Goal: Information Seeking & Learning: Compare options

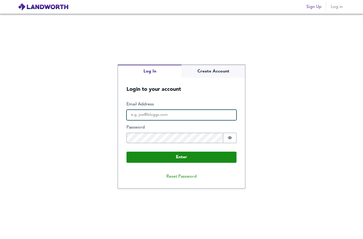
click at [197, 121] on input "Email Address" at bounding box center [182, 115] width 110 height 11
type input "paulc"
click at [222, 82] on div "Log In Create Account Login to your account Enter Email Address paulc Password …" at bounding box center [181, 126] width 127 height 123
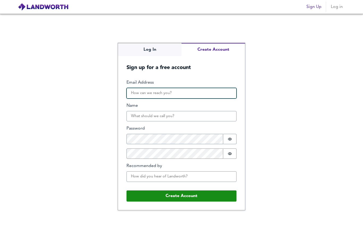
click at [209, 99] on input "Email Address" at bounding box center [182, 93] width 110 height 11
type input "[EMAIL_ADDRESS][DOMAIN_NAME]"
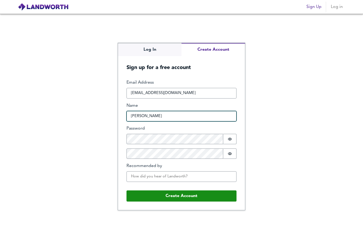
type input "[PERSON_NAME]"
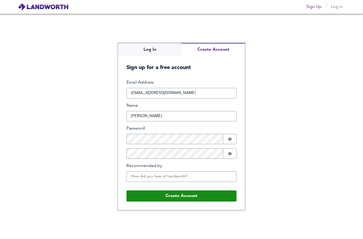
click at [197, 202] on button "Create Account" at bounding box center [182, 196] width 110 height 11
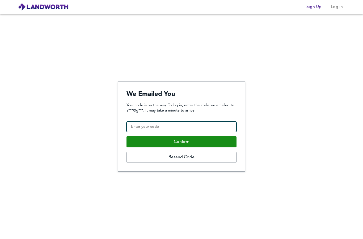
click at [137, 133] on input "Confirmation Code" at bounding box center [182, 127] width 110 height 11
type input "664018"
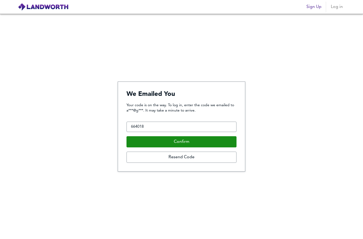
click at [187, 148] on button "Confirm" at bounding box center [182, 142] width 110 height 11
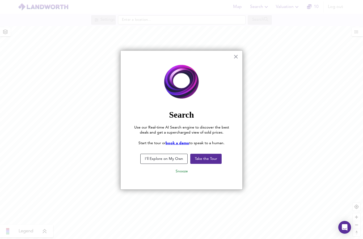
click at [170, 157] on button "I'll Explore on My Own" at bounding box center [163, 159] width 47 height 10
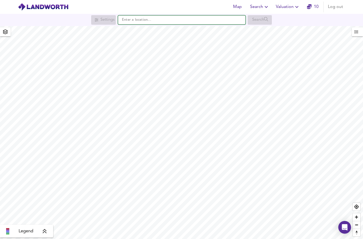
click at [183, 19] on input "text" at bounding box center [182, 19] width 128 height 9
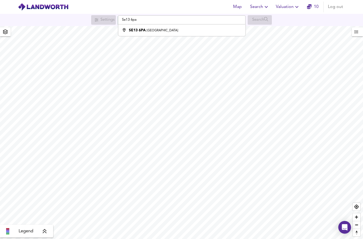
click at [130, 32] on strong "SE13 6PA" at bounding box center [137, 30] width 17 height 4
type input "[STREET_ADDRESS]"
checkbox input "false"
checkbox input "true"
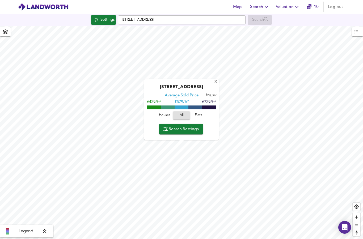
click at [174, 130] on span "Search Settings" at bounding box center [181, 129] width 35 height 7
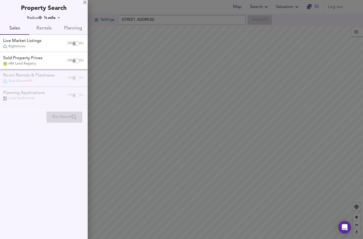
click at [72, 40] on div "Off On" at bounding box center [75, 43] width 22 height 11
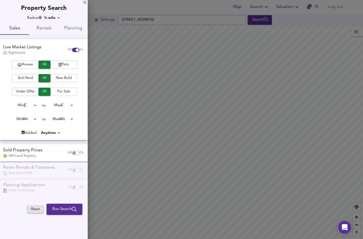
checkbox input "true"
click at [20, 102] on body "Map Search Valuation 10 Log out Settings London SE13 6PA Search Legend UK Avera…" at bounding box center [181, 119] width 363 height 239
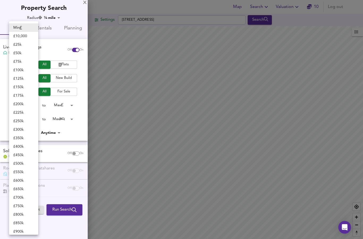
click at [15, 129] on li "£ 300k" at bounding box center [23, 130] width 29 height 9
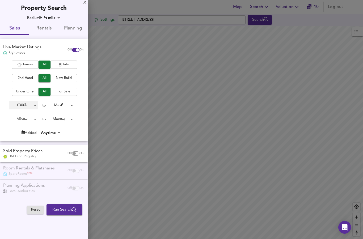
type input "300000"
click at [64, 100] on body "Map Search Valuation 10 Log out Settings London SE13 6PA Search Legend UK Avera…" at bounding box center [181, 119] width 363 height 239
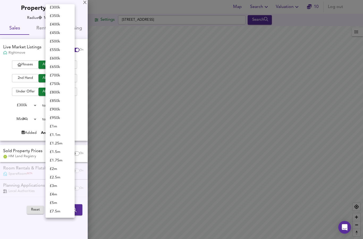
scroll to position [2, 0]
click at [53, 27] on li "£ 400k" at bounding box center [60, 25] width 29 height 9
type input "400000"
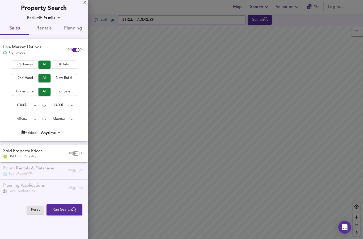
click at [20, 118] on body "Map Search Valuation 10 Log out Settings London SE13 6PA Search Legend UK Avera…" at bounding box center [181, 119] width 363 height 239
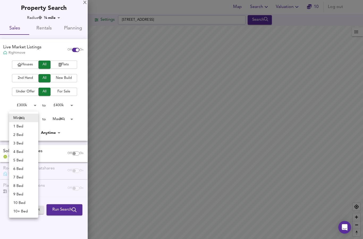
click at [14, 135] on li "2 Bed" at bounding box center [23, 135] width 29 height 9
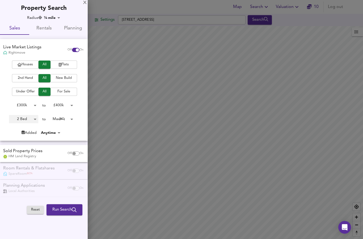
type input "2"
click at [60, 118] on body "Map Search Valuation 10 Log out Settings London SE13 6PA Search Legend UK Avera…" at bounding box center [181, 119] width 363 height 239
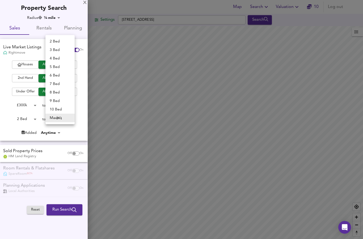
click at [52, 42] on li "2 Bed" at bounding box center [60, 41] width 29 height 9
type input "2"
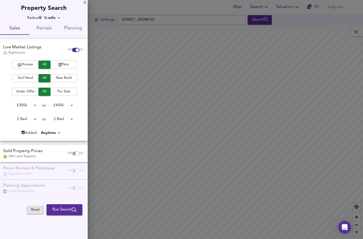
click at [57, 208] on span "Run Search" at bounding box center [64, 210] width 24 height 7
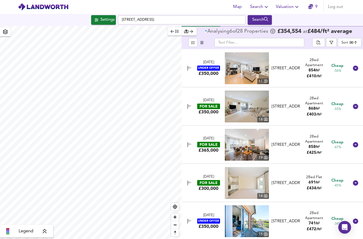
click at [351, 43] on body "Map Search Valuation 9 Log out Settings London SE13 6PA Search Legend Analysing…" at bounding box center [181, 119] width 363 height 239
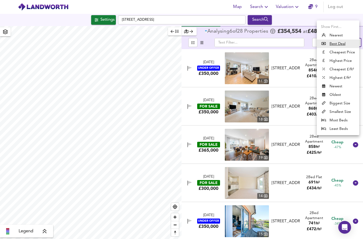
click at [349, 60] on li "Highest Price" at bounding box center [338, 61] width 43 height 9
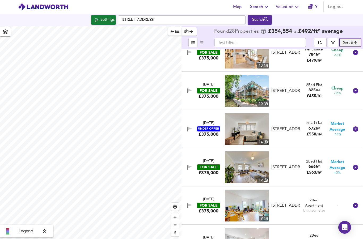
scroll to position [208, 0]
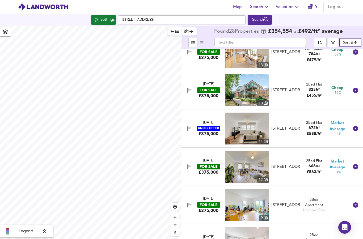
click at [184, 93] on div at bounding box center [187, 90] width 9 height 7
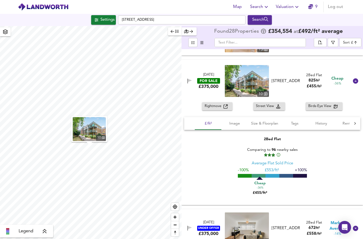
scroll to position [224, 0]
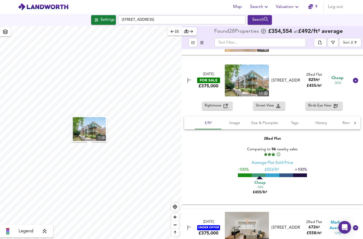
click at [234, 127] on span "Image" at bounding box center [235, 123] width 20 height 7
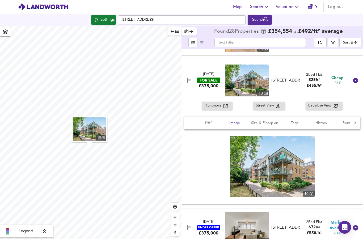
click at [268, 125] on span "Size & Floorplan" at bounding box center [264, 123] width 27 height 7
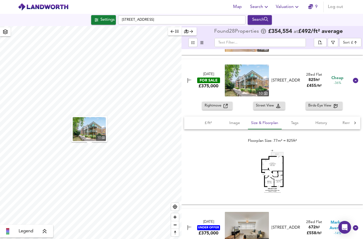
click at [300, 123] on span "Tags" at bounding box center [295, 123] width 20 height 7
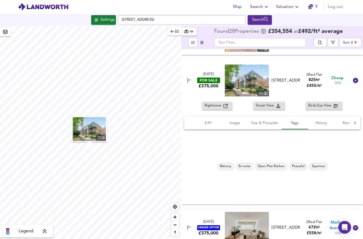
click at [323, 124] on span "History" at bounding box center [322, 123] width 20 height 7
click at [203, 125] on span "£/ft²" at bounding box center [208, 123] width 20 height 7
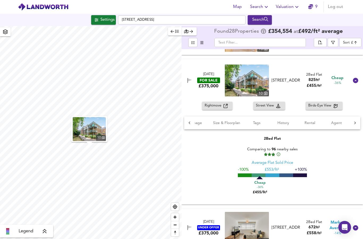
scroll to position [0, 38]
click at [313, 124] on span "Rental" at bounding box center [310, 123] width 20 height 7
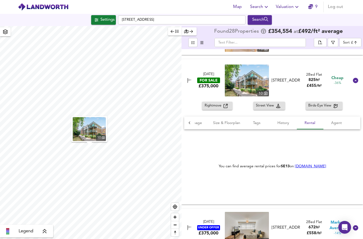
click at [339, 125] on span "Agent" at bounding box center [337, 123] width 20 height 7
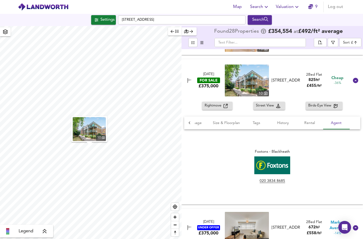
click at [195, 125] on span "Image" at bounding box center [197, 123] width 20 height 7
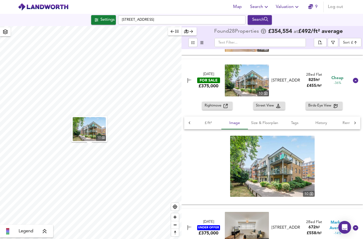
scroll to position [0, 0]
click at [209, 126] on span "£/ft²" at bounding box center [208, 123] width 20 height 7
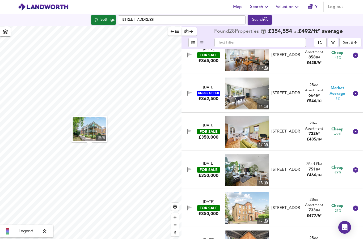
scroll to position [514, 0]
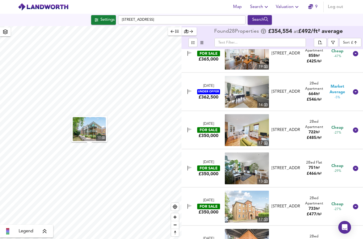
click at [357, 130] on icon at bounding box center [355, 130] width 5 height 5
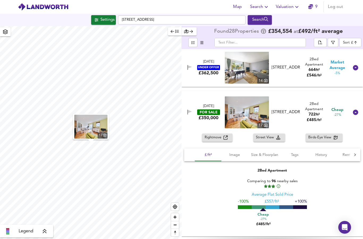
scroll to position [538, 0]
click at [361, 110] on div at bounding box center [356, 112] width 13 height 13
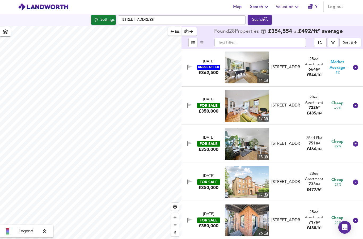
click at [357, 106] on icon at bounding box center [355, 105] width 5 height 5
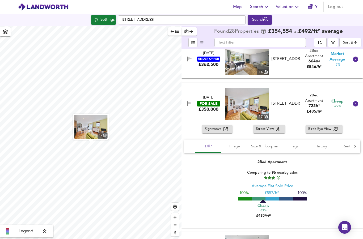
scroll to position [544, 0]
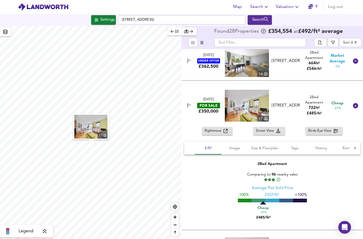
click at [359, 109] on icon at bounding box center [356, 106] width 6 height 6
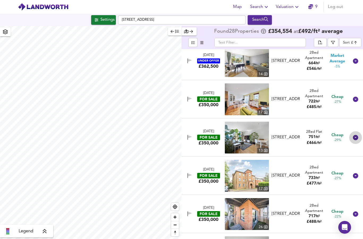
click at [357, 140] on icon at bounding box center [355, 137] width 5 height 5
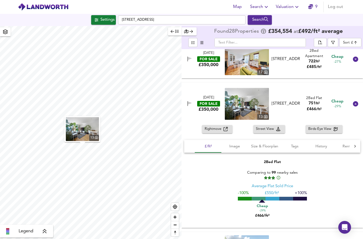
scroll to position [584, 0]
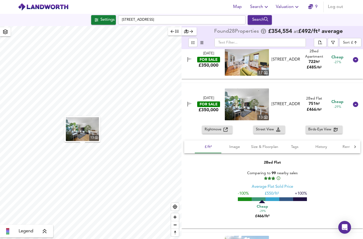
click at [360, 106] on div at bounding box center [356, 104] width 13 height 13
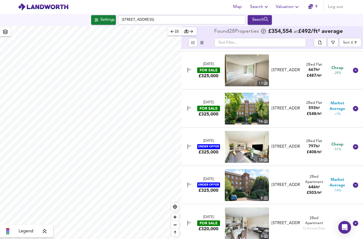
scroll to position [955, 0]
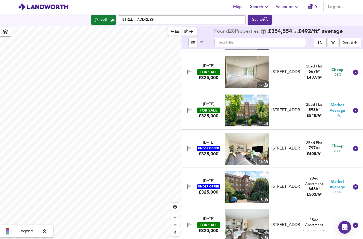
click at [355, 148] on icon at bounding box center [355, 148] width 5 height 5
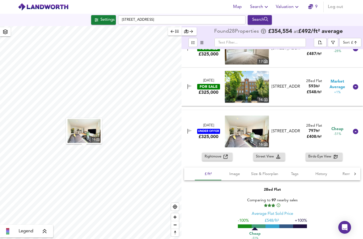
scroll to position [985, 0]
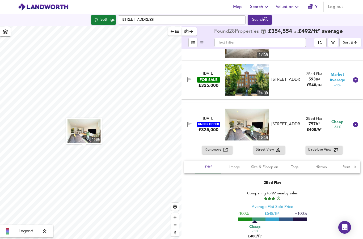
click at [238, 167] on span "Image" at bounding box center [235, 167] width 20 height 7
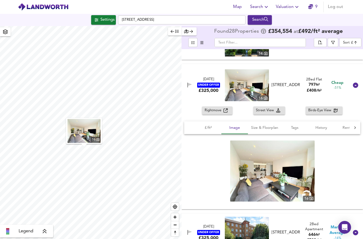
scroll to position [1033, 0]
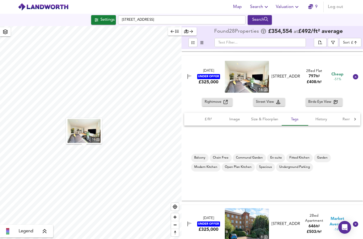
click at [209, 120] on span "£/ft²" at bounding box center [208, 119] width 20 height 7
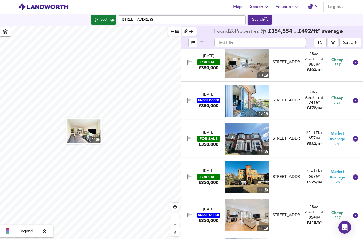
scroll to position [734, 0]
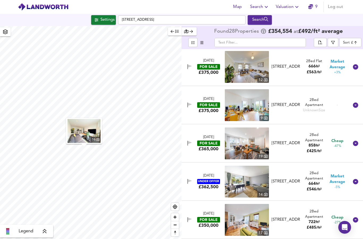
click at [353, 44] on body "Map Search Valuation 9 Log out Settings London SE13 6PA Search 16 Legend Found …" at bounding box center [181, 119] width 363 height 239
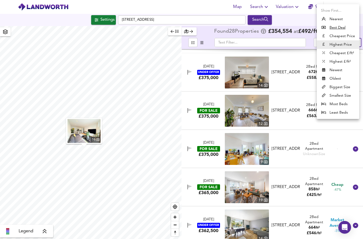
scroll to position [379, 0]
click at [344, 53] on li "Cheapest £/ft²" at bounding box center [338, 53] width 43 height 9
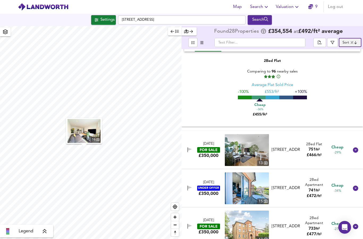
type input "lowppsf"
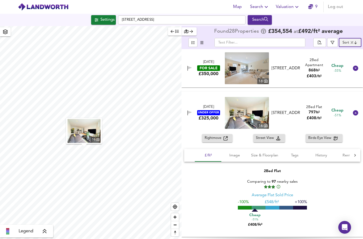
scroll to position [0, 0]
click at [354, 116] on icon at bounding box center [355, 112] width 5 height 5
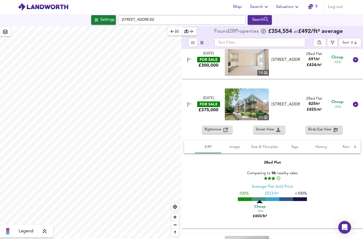
scroll to position [161, 0]
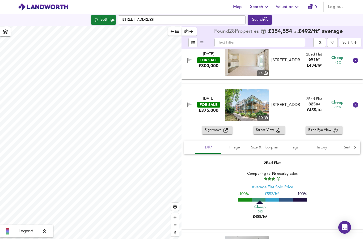
click at [359, 101] on div "24 Jun 2025 FOR SALE £375,000 10 Desvignes Drive, Hither Green, London, SE13 6P…" at bounding box center [273, 105] width 182 height 43
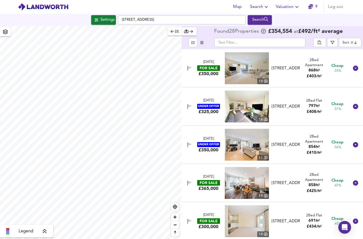
scroll to position [0, 0]
click at [191, 142] on button "button" at bounding box center [189, 145] width 7 height 7
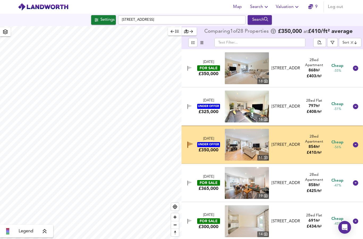
click at [192, 142] on icon "button" at bounding box center [191, 145] width 6 height 6
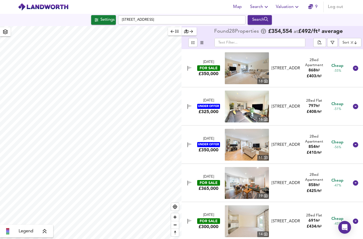
click at [354, 142] on icon at bounding box center [355, 144] width 5 height 5
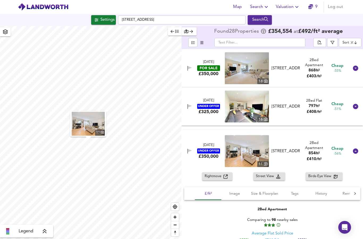
scroll to position [21, 0]
click at [231, 191] on span "Image" at bounding box center [235, 194] width 20 height 7
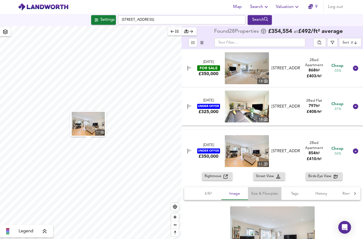
click at [261, 191] on span "Size & Floorplan" at bounding box center [264, 194] width 27 height 7
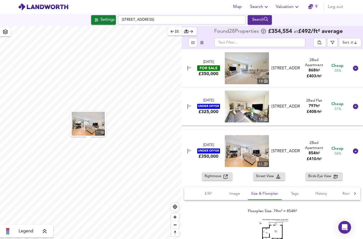
click at [201, 191] on span "£/ft²" at bounding box center [208, 194] width 20 height 7
click at [356, 153] on icon at bounding box center [355, 151] width 5 height 5
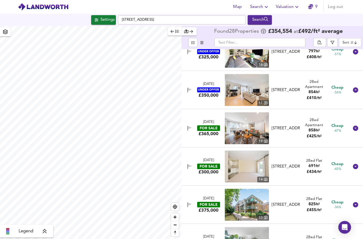
scroll to position [55, 0]
click at [331, 44] on span "button" at bounding box center [332, 43] width 5 height 4
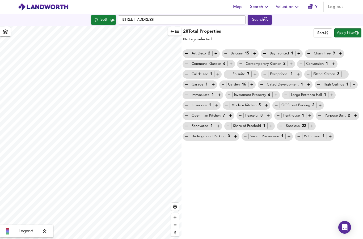
click at [171, 32] on button "button" at bounding box center [175, 31] width 14 height 8
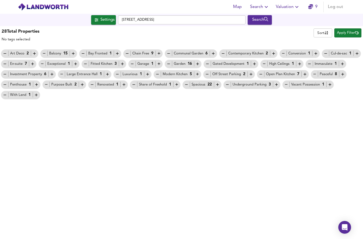
click at [348, 35] on span "Apply Filter" at bounding box center [348, 33] width 22 height 6
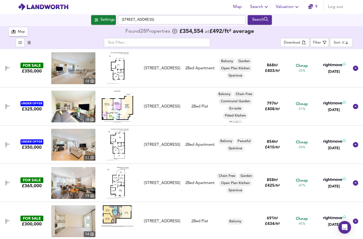
click at [321, 46] on div "Filter" at bounding box center [317, 43] width 8 height 6
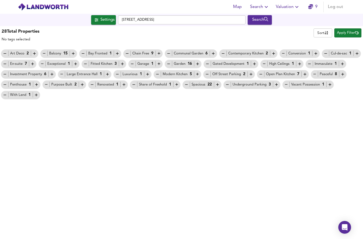
click at [347, 35] on span "Apply Filter" at bounding box center [348, 33] width 22 height 6
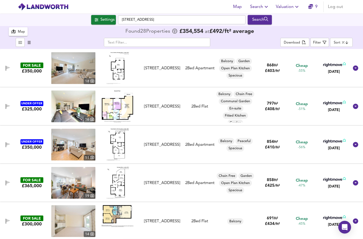
scroll to position [2, 0]
click at [28, 43] on icon "button" at bounding box center [29, 42] width 3 height 3
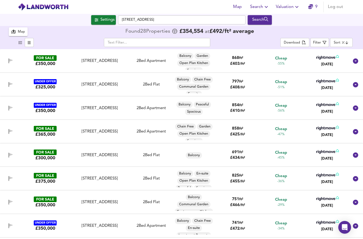
click at [30, 41] on icon "button" at bounding box center [29, 42] width 3 height 3
click at [29, 41] on icon "button" at bounding box center [29, 42] width 3 height 3
click at [16, 40] on button "button" at bounding box center [20, 42] width 9 height 9
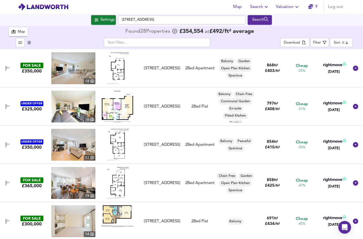
scroll to position [0, 0]
click at [14, 31] on icon "button" at bounding box center [13, 32] width 4 height 4
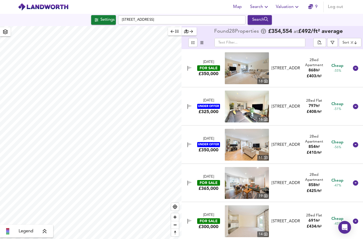
click at [6, 32] on icon "button" at bounding box center [5, 32] width 5 height 5
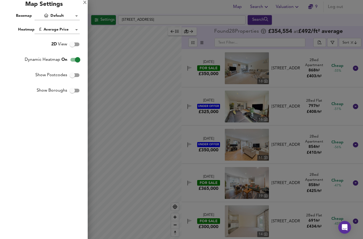
click at [86, 5] on div "X" at bounding box center [84, 3] width 3 height 4
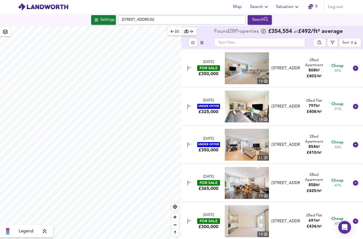
click at [101, 19] on div "Settings" at bounding box center [108, 19] width 14 height 7
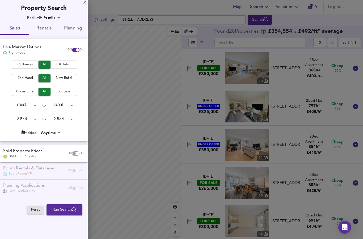
click at [72, 154] on input "checkbox" at bounding box center [74, 154] width 13 height 4
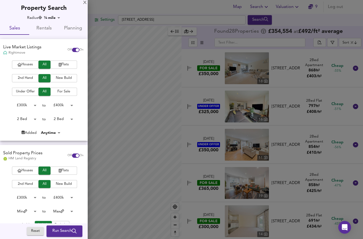
click at [73, 156] on input "checkbox" at bounding box center [77, 156] width 13 height 4
checkbox input "false"
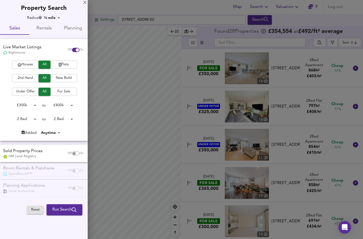
click at [85, 3] on div "X" at bounding box center [84, 3] width 3 height 4
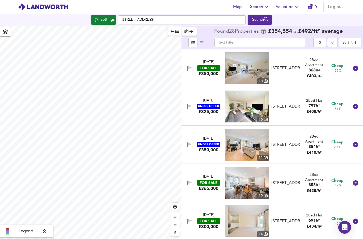
click at [102, 16] on div "Settings" at bounding box center [108, 19] width 14 height 7
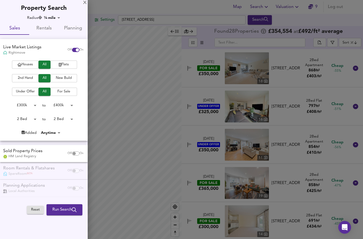
click at [82, 3] on div "Property Search" at bounding box center [44, 6] width 88 height 13
click at [85, 3] on div "X" at bounding box center [84, 3] width 3 height 4
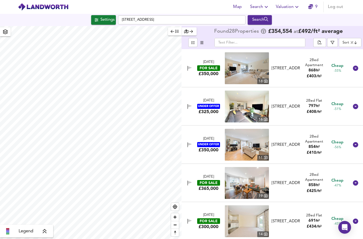
click at [96, 16] on span "Settings" at bounding box center [104, 19] width 22 height 7
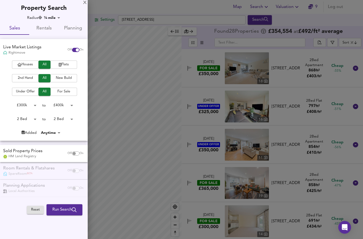
click at [84, 2] on div "X" at bounding box center [84, 3] width 3 height 4
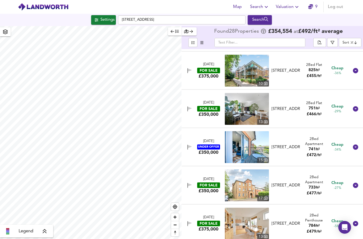
scroll to position [190, 0]
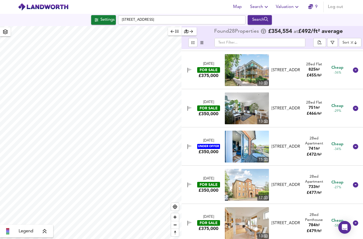
click at [189, 110] on icon "button" at bounding box center [190, 107] width 4 height 3
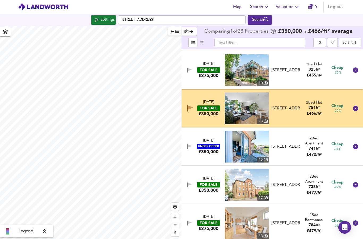
click at [356, 111] on icon at bounding box center [355, 108] width 5 height 5
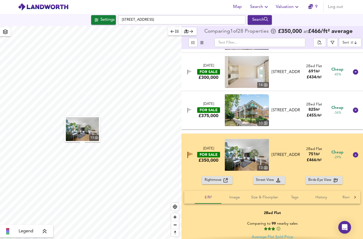
scroll to position [150, 0]
click at [355, 153] on icon at bounding box center [356, 155] width 6 height 6
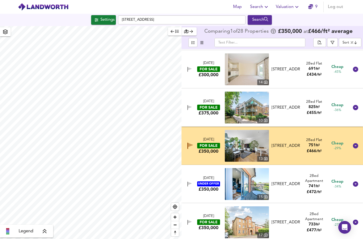
scroll to position [152, 0]
click at [351, 44] on body "Map Search Valuation 9 Log out Settings London SE13 6PA Search Legend Comparing…" at bounding box center [181, 119] width 363 height 239
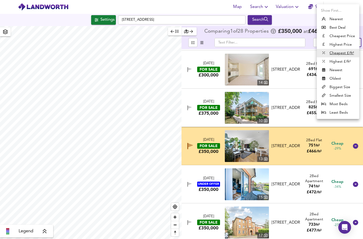
click at [339, 46] on li "Highest Price" at bounding box center [338, 44] width 43 height 9
type input "expensive"
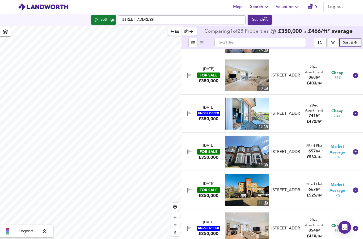
scroll to position [606, 0]
click at [343, 126] on div "27 Jun 2025 UNDER OFFER £350,000 15 Highfield Close, London, SE13 6WA Highfield…" at bounding box center [266, 114] width 167 height 32
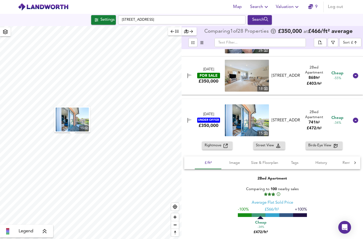
click at [340, 133] on div "27 Jun 2025 UNDER OFFER £350,000 15 Highfield Close, London, SE13 6WA Highfield…" at bounding box center [266, 121] width 167 height 32
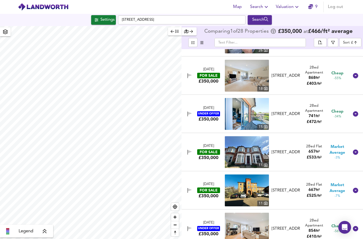
click at [358, 188] on div at bounding box center [356, 190] width 13 height 13
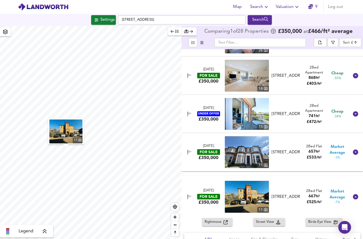
click at [354, 198] on icon at bounding box center [355, 197] width 5 height 5
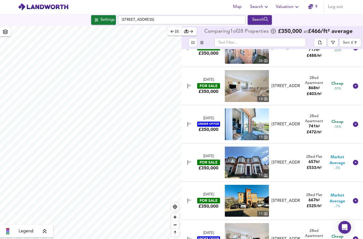
scroll to position [589, 0]
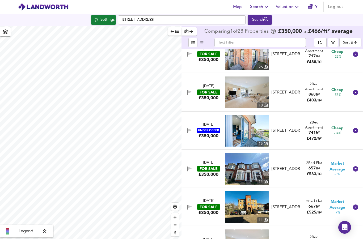
click at [356, 131] on icon at bounding box center [355, 130] width 5 height 5
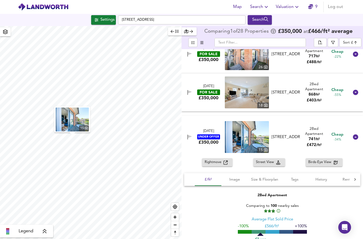
click at [358, 138] on icon at bounding box center [355, 137] width 5 height 5
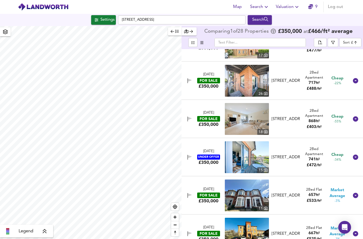
scroll to position [563, 0]
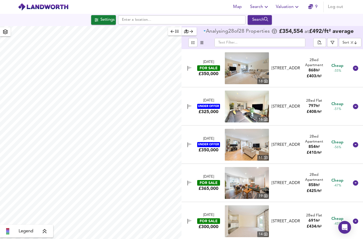
scroll to position [21, 0]
checkbox input "false"
checkbox input "true"
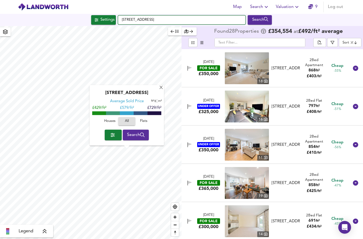
click at [141, 15] on input "[STREET_ADDRESS]" at bounding box center [182, 19] width 128 height 9
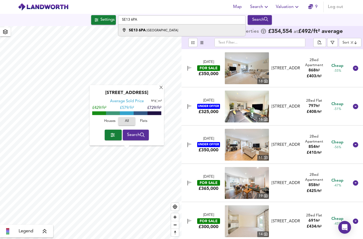
click at [134, 32] on strong "SE13 6PA" at bounding box center [137, 30] width 17 height 4
type input "[STREET_ADDRESS]"
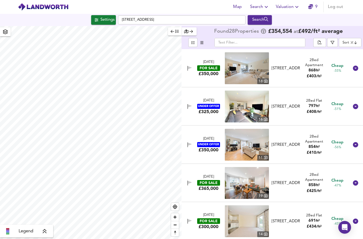
click at [260, 20] on div "Search" at bounding box center [260, 19] width 22 height 7
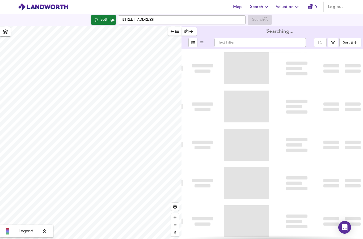
scroll to position [21, 0]
type input "bestdeal"
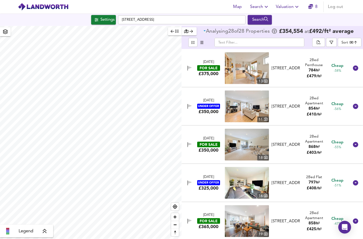
scroll to position [0, 0]
click at [96, 20] on span "Settings" at bounding box center [104, 19] width 22 height 7
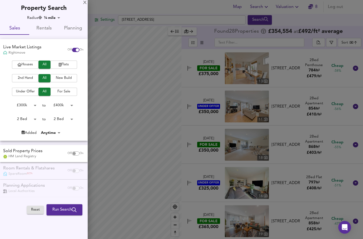
click at [74, 48] on input "checkbox" at bounding box center [77, 50] width 13 height 4
checkbox input "false"
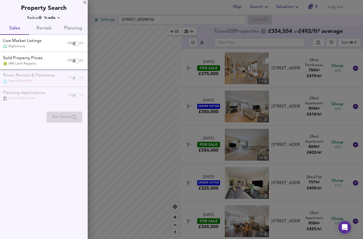
click at [74, 61] on input "checkbox" at bounding box center [74, 61] width 13 height 4
checkbox input "true"
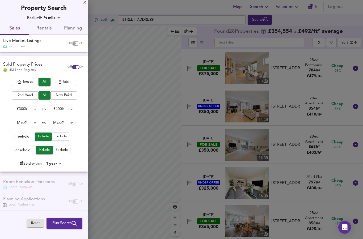
click at [18, 120] on body "Map Search Valuation 8 Log out Settings [GEOGRAPHIC_DATA] SE13 6PA Search Legen…" at bounding box center [181, 119] width 363 height 239
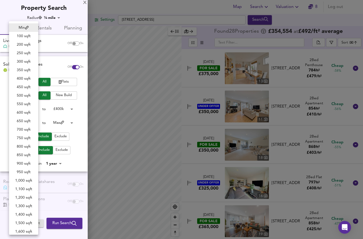
click at [17, 132] on li "700 sqft" at bounding box center [23, 130] width 29 height 9
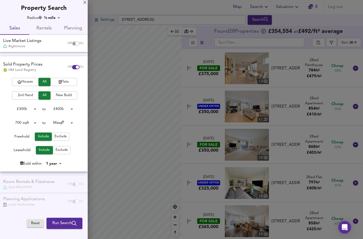
click at [21, 123] on body "Map Search Valuation 8 Log out Settings [GEOGRAPHIC_DATA] SE13 6PA Search Legen…" at bounding box center [181, 119] width 363 height 239
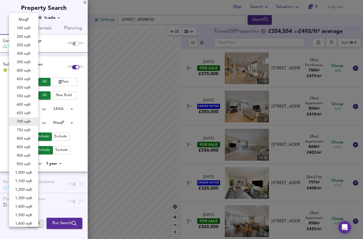
click at [19, 130] on li "750 sqft" at bounding box center [23, 130] width 29 height 9
type input "750"
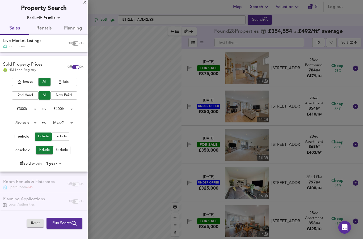
click at [60, 122] on body "Map Search Valuation 8 Log out Settings [GEOGRAPHIC_DATA] SE13 6PA Search Legen…" at bounding box center [181, 119] width 363 height 239
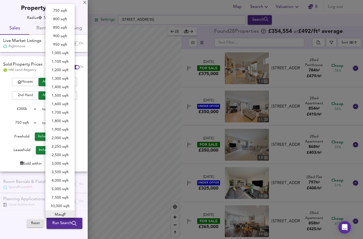
scroll to position [1, 0]
click at [55, 29] on li "850 sqft" at bounding box center [60, 26] width 29 height 9
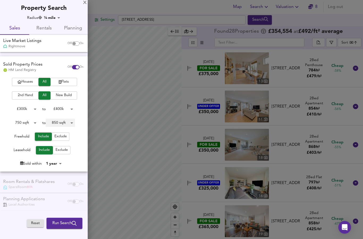
type input "850"
click at [18, 121] on body "Map Search Valuation 8 Log out Settings [GEOGRAPHIC_DATA] SE13 6PA Search Legen…" at bounding box center [181, 119] width 363 height 239
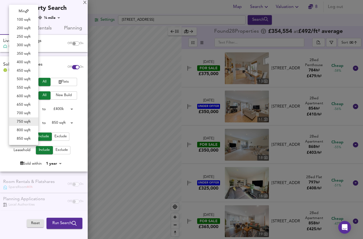
click at [18, 112] on li "700 sqft" at bounding box center [23, 113] width 29 height 9
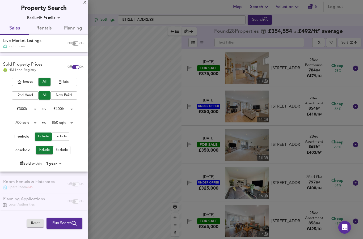
click at [59, 125] on body "Map Search Valuation 8 Log out Settings [GEOGRAPHIC_DATA] SE13 6PA Search Legen…" at bounding box center [181, 119] width 363 height 239
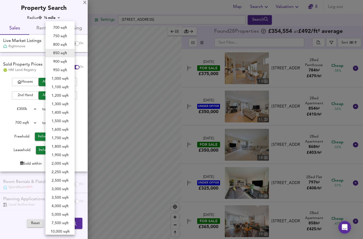
click at [17, 121] on div at bounding box center [181, 119] width 363 height 239
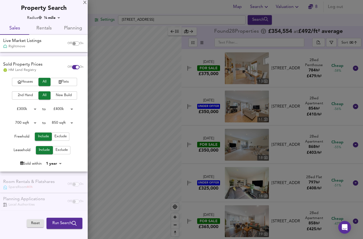
click at [19, 121] on body "Map Search Valuation 8 Log out Settings [GEOGRAPHIC_DATA] SE13 6PA Search Legen…" at bounding box center [181, 119] width 363 height 239
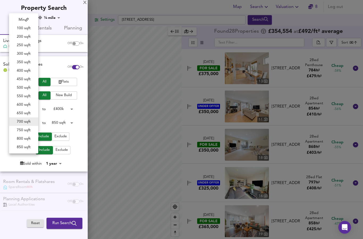
click at [18, 128] on li "750 sqft" at bounding box center [23, 130] width 29 height 9
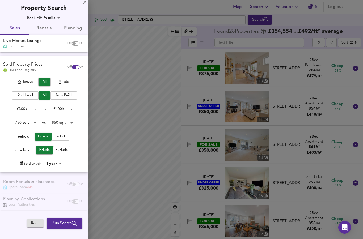
click at [56, 123] on body "Map Search Valuation 8 Log out Settings [GEOGRAPHIC_DATA] SE13 6PA Search Legen…" at bounding box center [181, 119] width 363 height 239
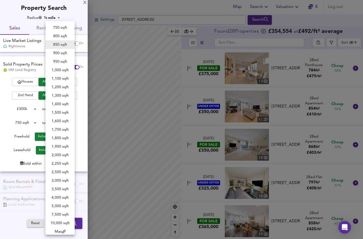
click at [23, 121] on div at bounding box center [181, 119] width 363 height 239
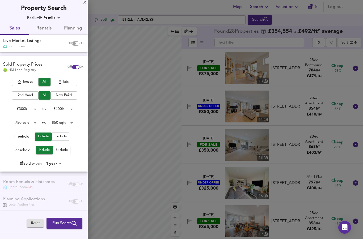
click at [20, 118] on body "Map Search Valuation 8 Log out Settings [GEOGRAPHIC_DATA] SE13 6PA Search Legen…" at bounding box center [181, 119] width 363 height 239
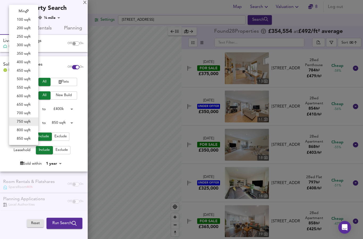
click at [19, 113] on li "700 sqft" at bounding box center [23, 113] width 29 height 9
type input "700"
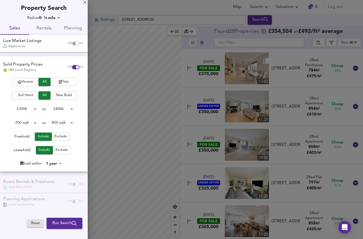
click at [59, 160] on body "Map Search Valuation 8 Log out Settings [GEOGRAPHIC_DATA] SE13 6PA Search Legen…" at bounding box center [181, 119] width 363 height 239
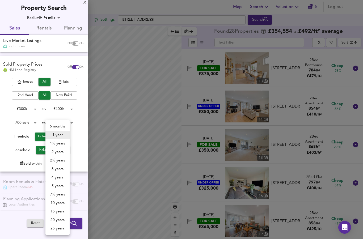
click at [51, 152] on li "2 years" at bounding box center [58, 152] width 24 height 9
type input "24"
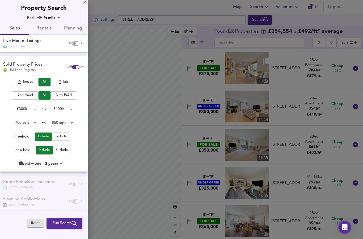
click at [57, 220] on span "Run Search" at bounding box center [64, 223] width 24 height 7
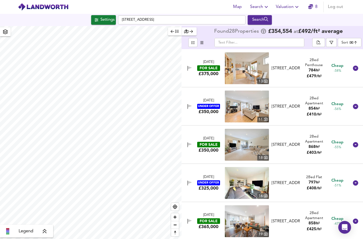
type input "cheapest"
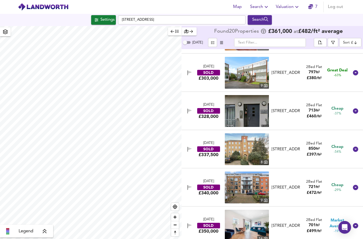
scroll to position [34, 0]
click at [331, 47] on button "button" at bounding box center [333, 42] width 11 height 9
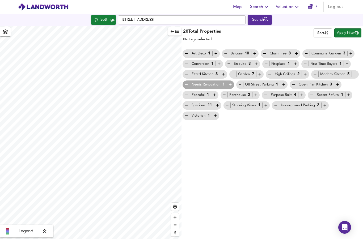
click at [352, 36] on span "Apply Filter" at bounding box center [348, 33] width 22 height 6
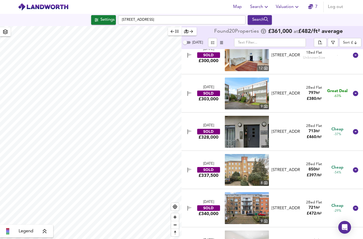
scroll to position [15, 0]
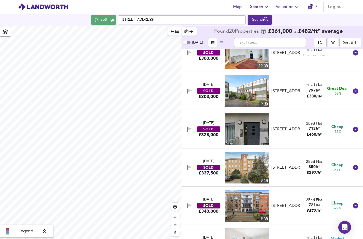
click at [101, 20] on div "Settings" at bounding box center [108, 19] width 14 height 7
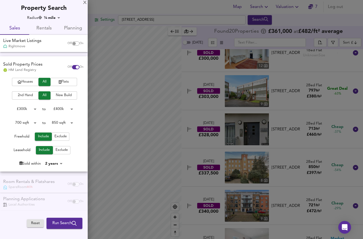
click at [64, 121] on body "Map Search Valuation 7 Log out Settings [GEOGRAPHIC_DATA] SE13 6PA Search Legen…" at bounding box center [181, 119] width 363 height 239
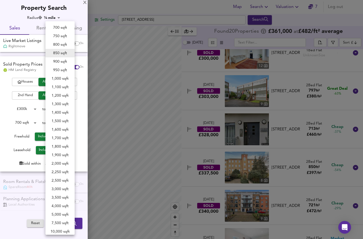
click at [56, 61] on li "900 sqft" at bounding box center [60, 61] width 29 height 9
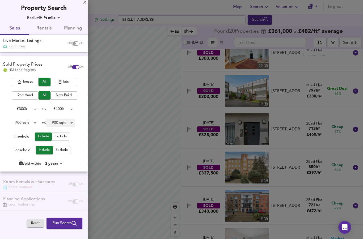
type input "900"
click at [52, 220] on span "Run Search" at bounding box center [64, 223] width 24 height 7
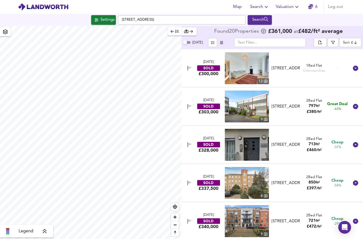
click at [104, 16] on button "Settings" at bounding box center [103, 20] width 25 height 10
